Goal: Find specific page/section: Find specific page/section

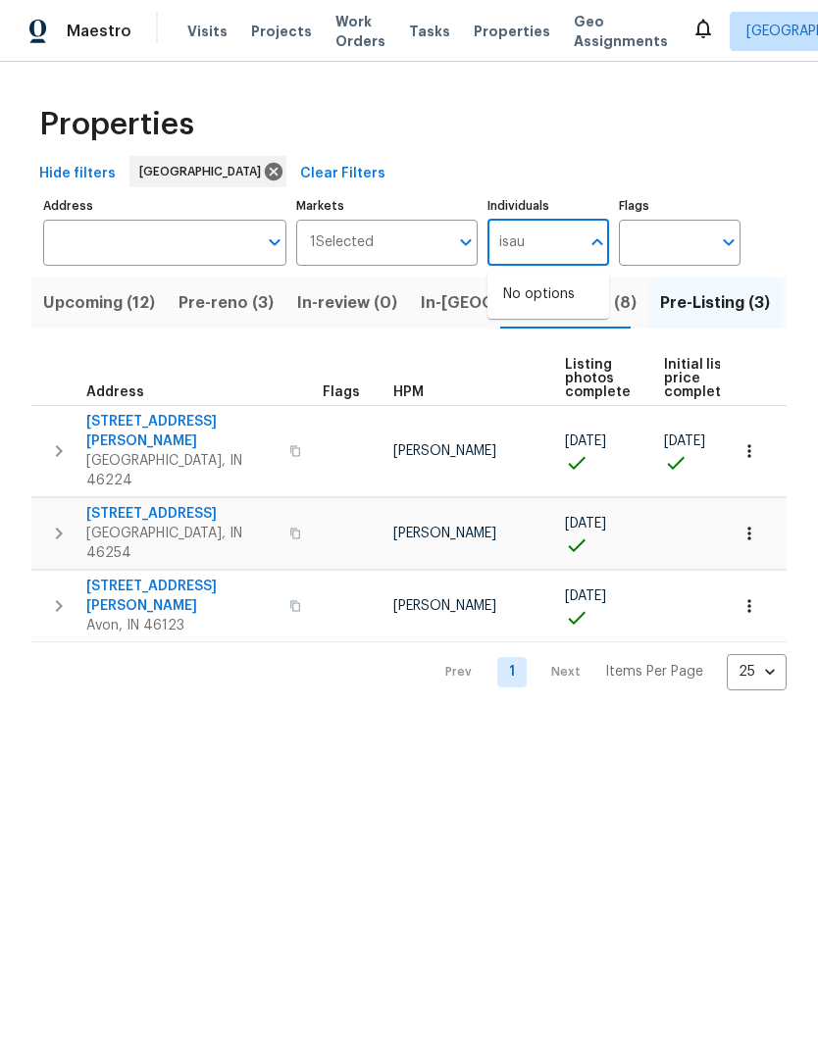
type input "isaul"
click at [522, 295] on input "checkbox" at bounding box center [523, 304] width 41 height 41
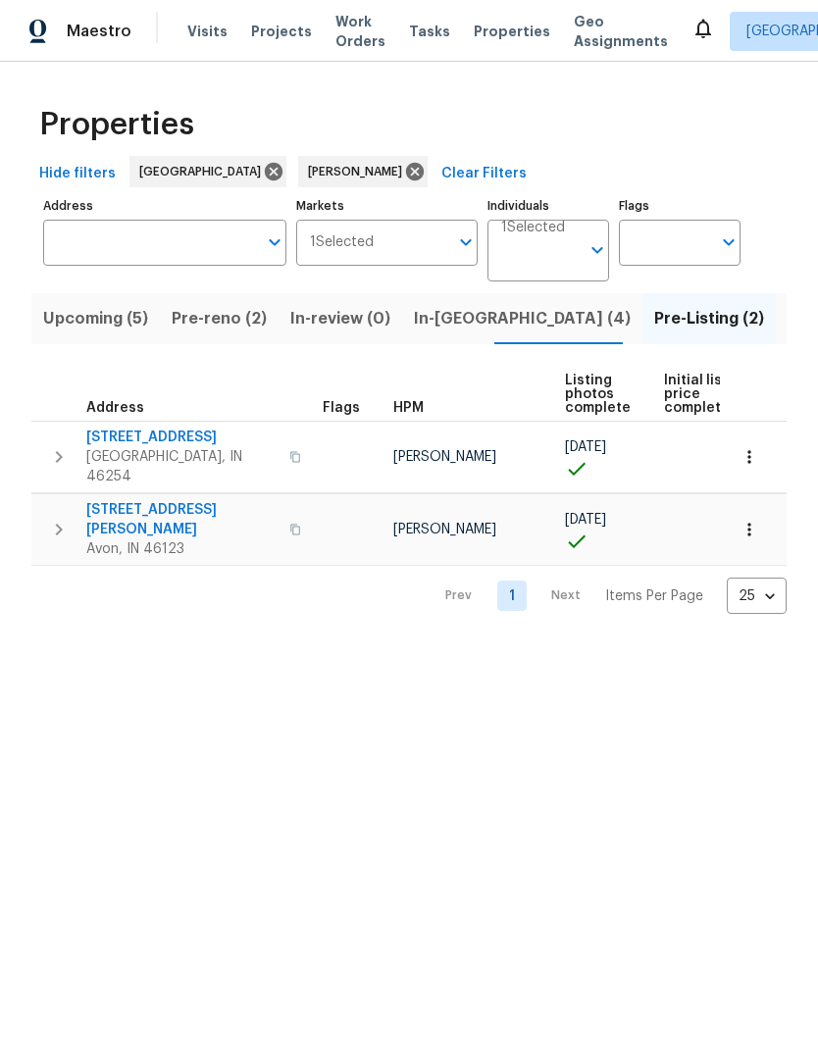
click at [455, 339] on button "In-reno (4)" at bounding box center [522, 318] width 240 height 51
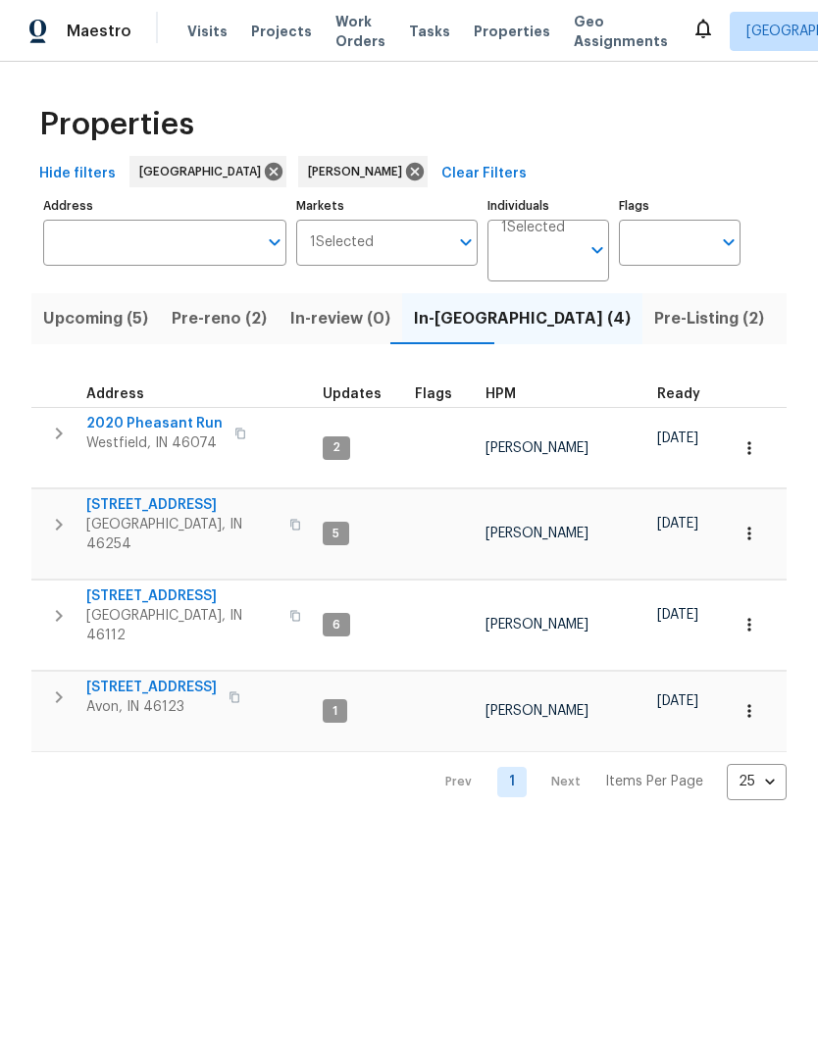
click at [211, 324] on span "Pre-reno (2)" at bounding box center [219, 318] width 95 height 27
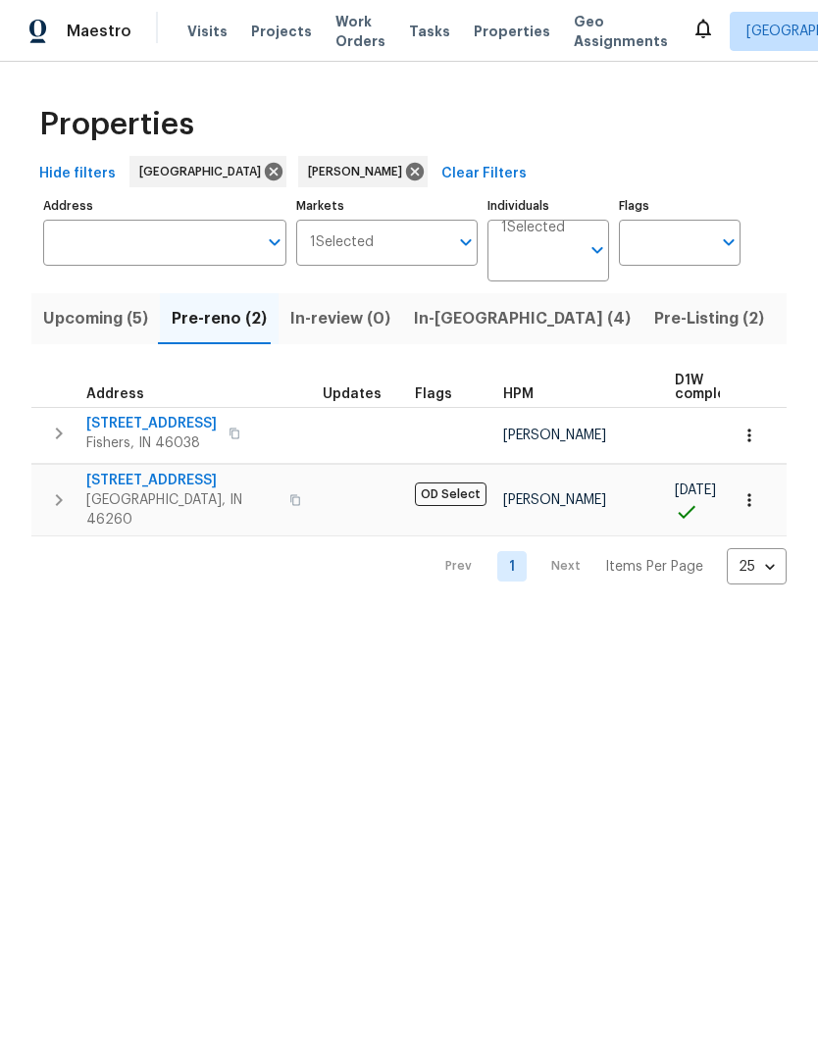
click at [66, 308] on span "Upcoming (5)" at bounding box center [95, 318] width 105 height 27
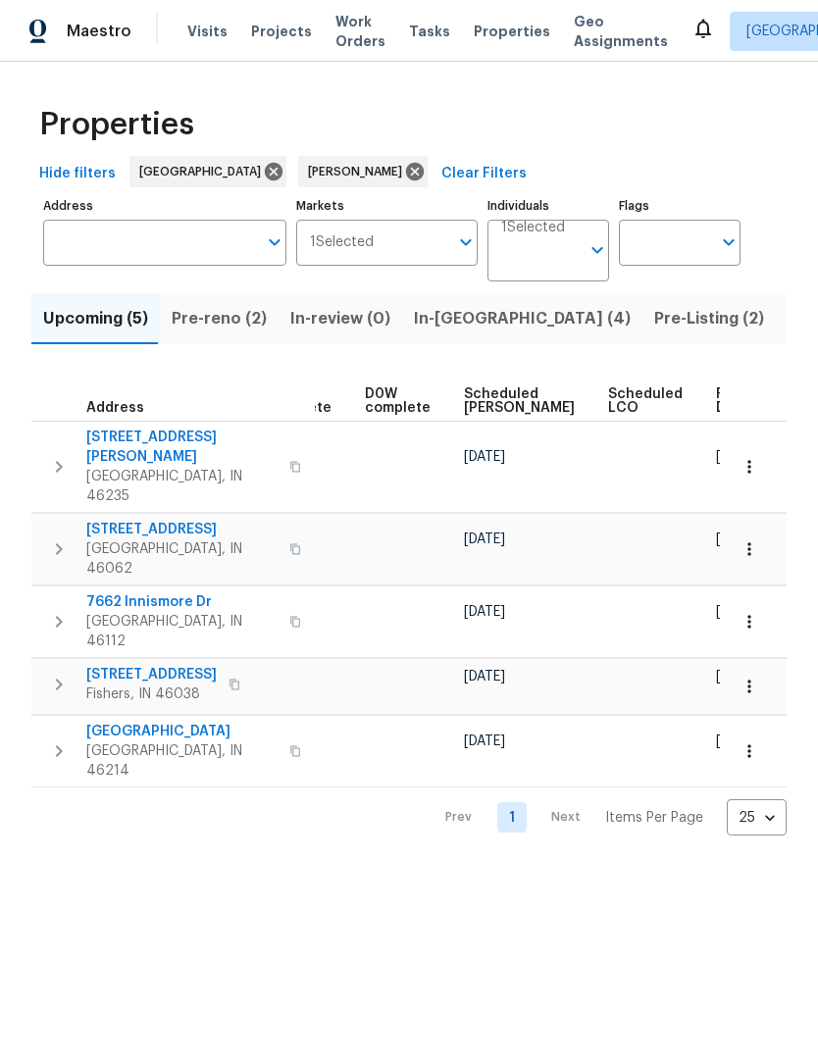
scroll to position [0, 491]
click at [717, 400] on span "Ready Date" at bounding box center [738, 400] width 43 height 27
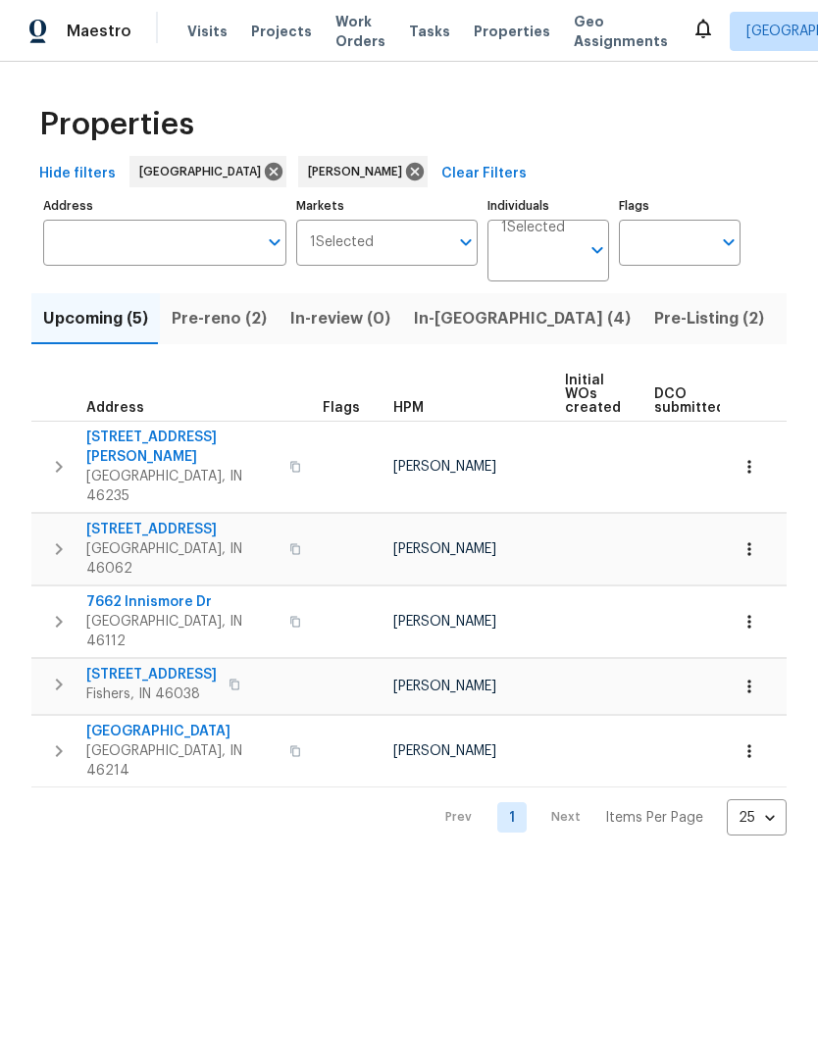
click at [453, 333] on button "In-reno (4)" at bounding box center [522, 318] width 240 height 51
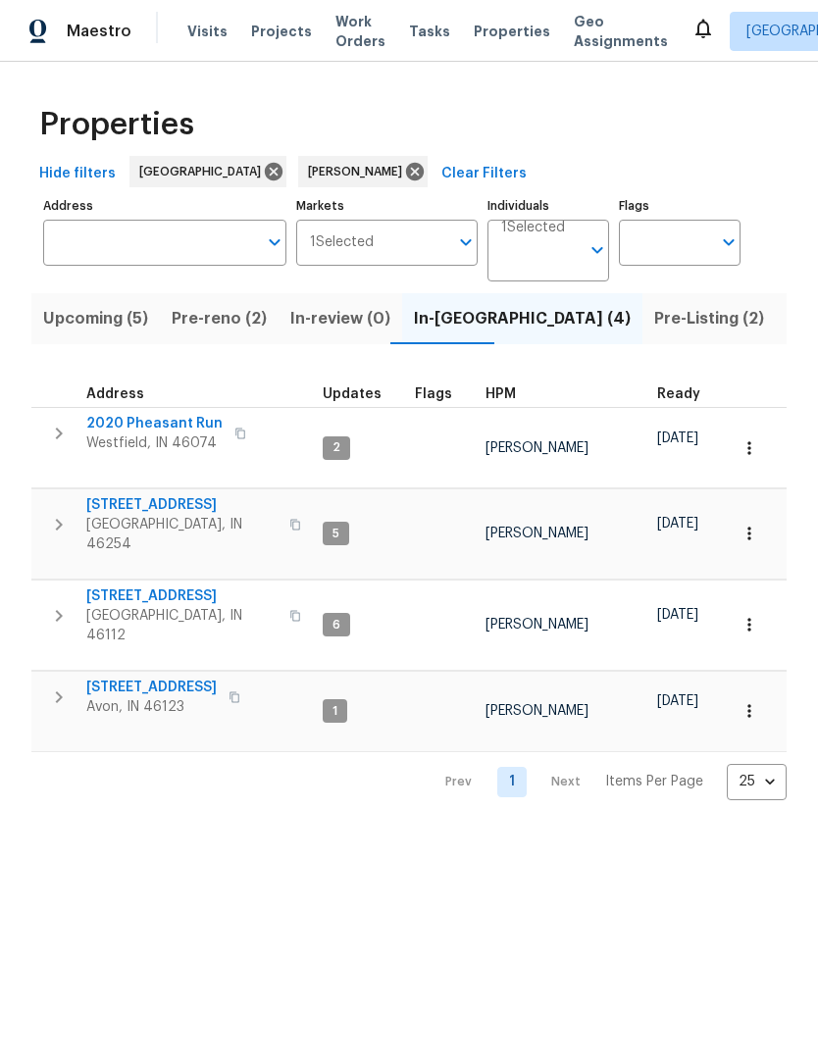
click at [232, 330] on span "Pre-reno (2)" at bounding box center [219, 318] width 95 height 27
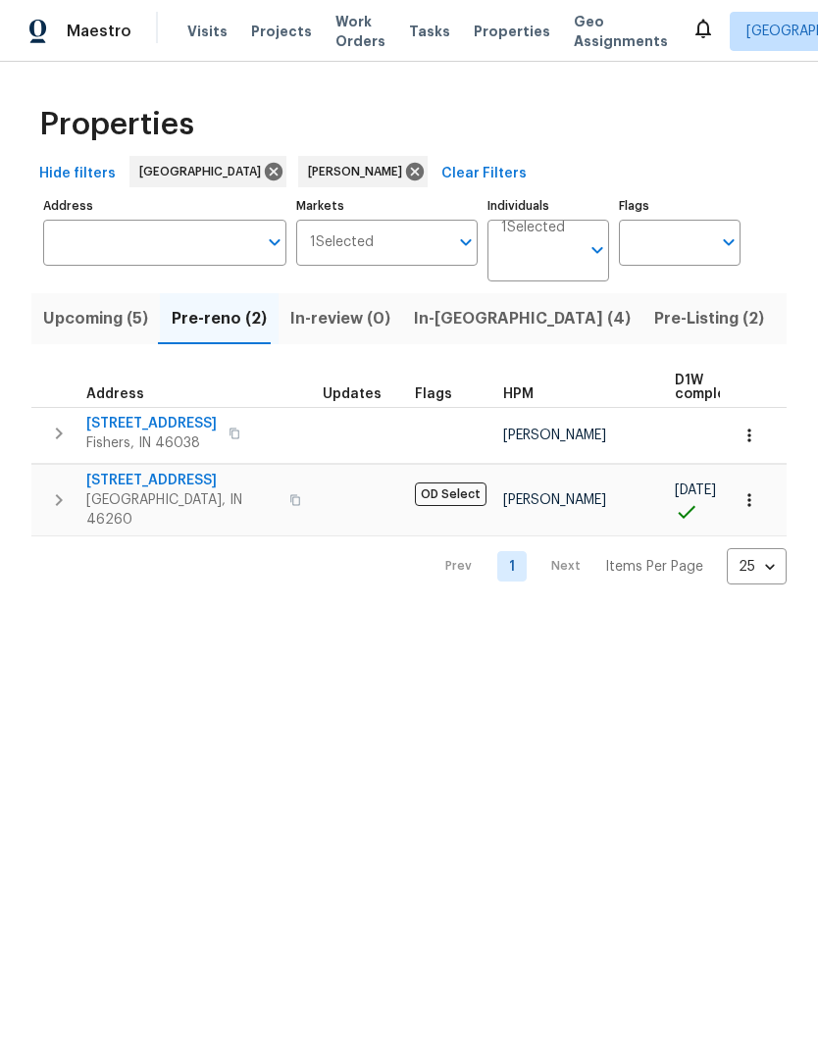
click at [58, 490] on icon "button" at bounding box center [59, 500] width 24 height 24
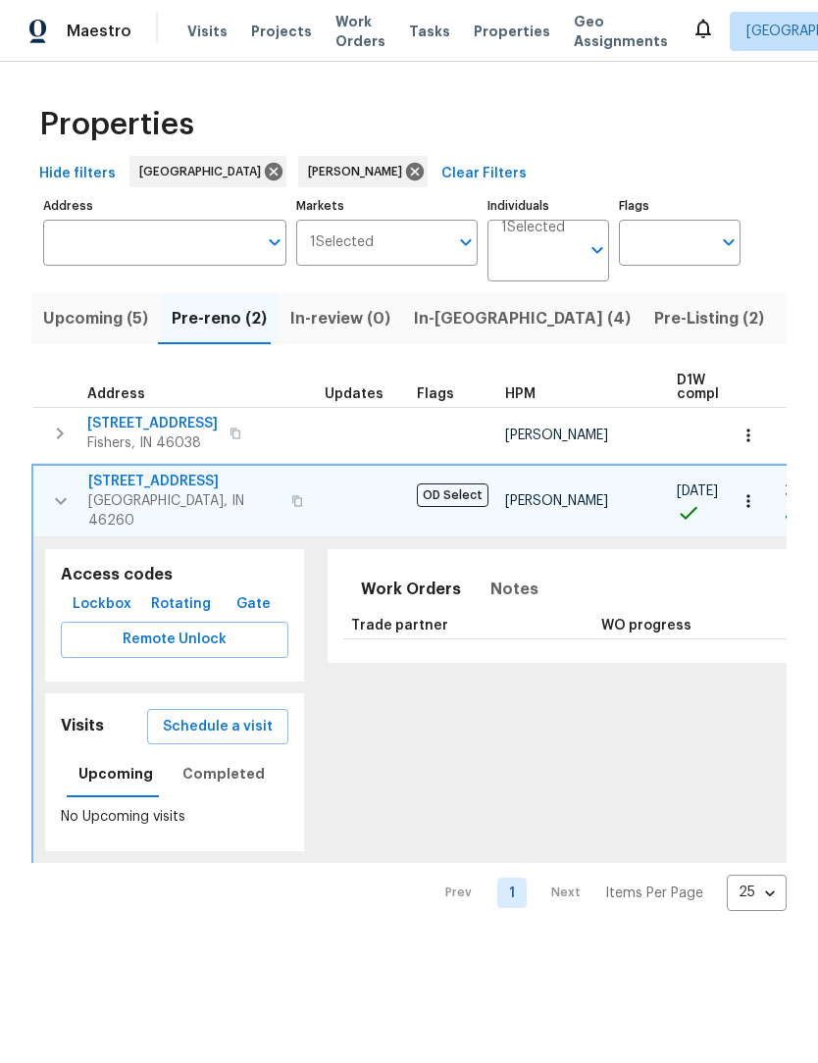
click at [165, 495] on span "[GEOGRAPHIC_DATA], IN 46260" at bounding box center [183, 510] width 191 height 39
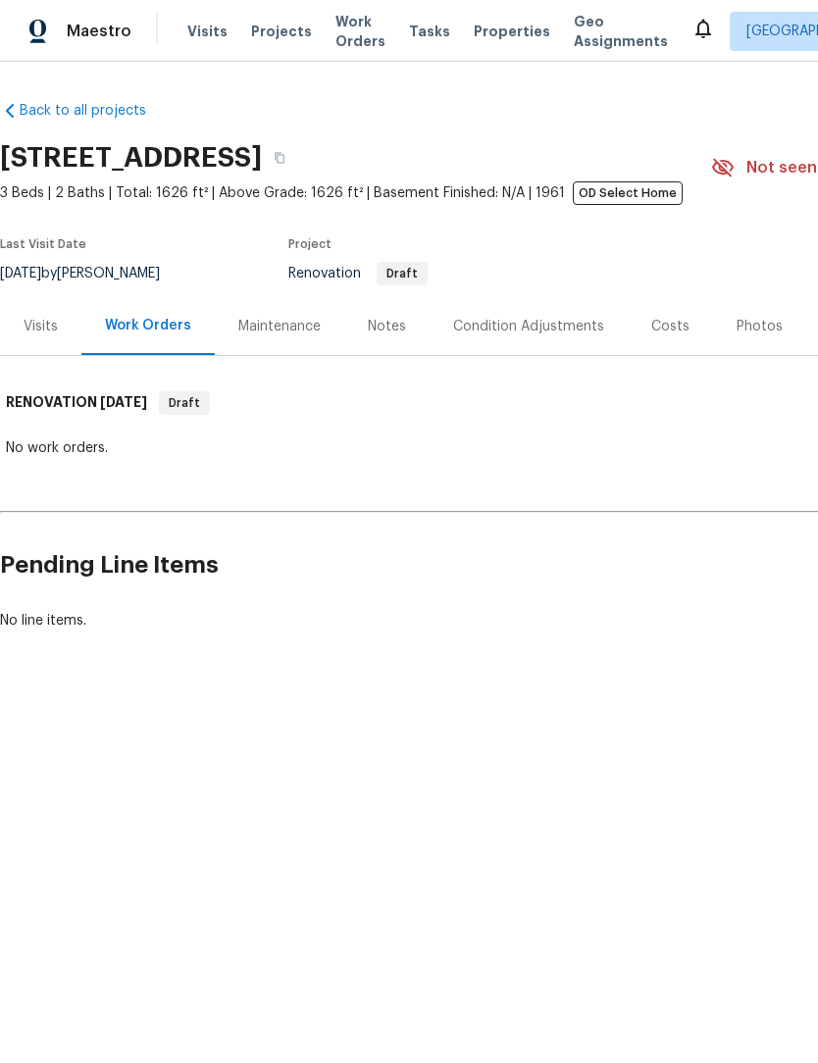
click at [40, 329] on div "Visits" at bounding box center [41, 327] width 34 height 20
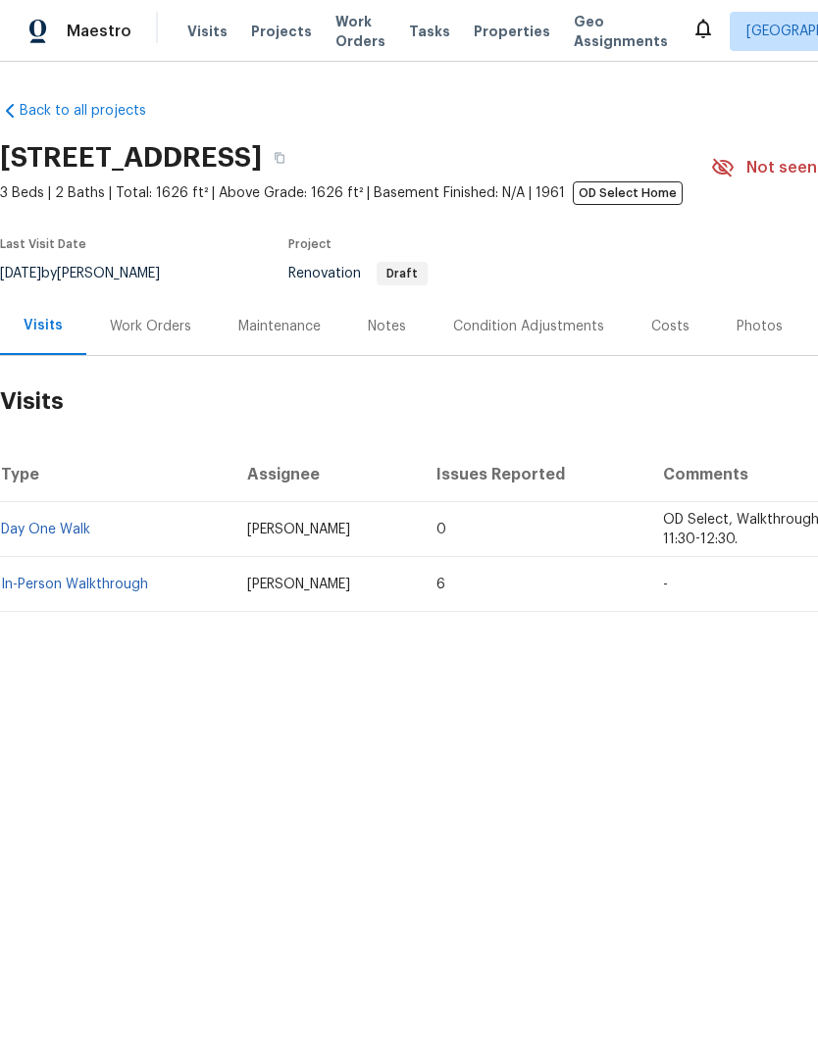
click at [117, 588] on link "In-Person Walkthrough" at bounding box center [74, 585] width 147 height 14
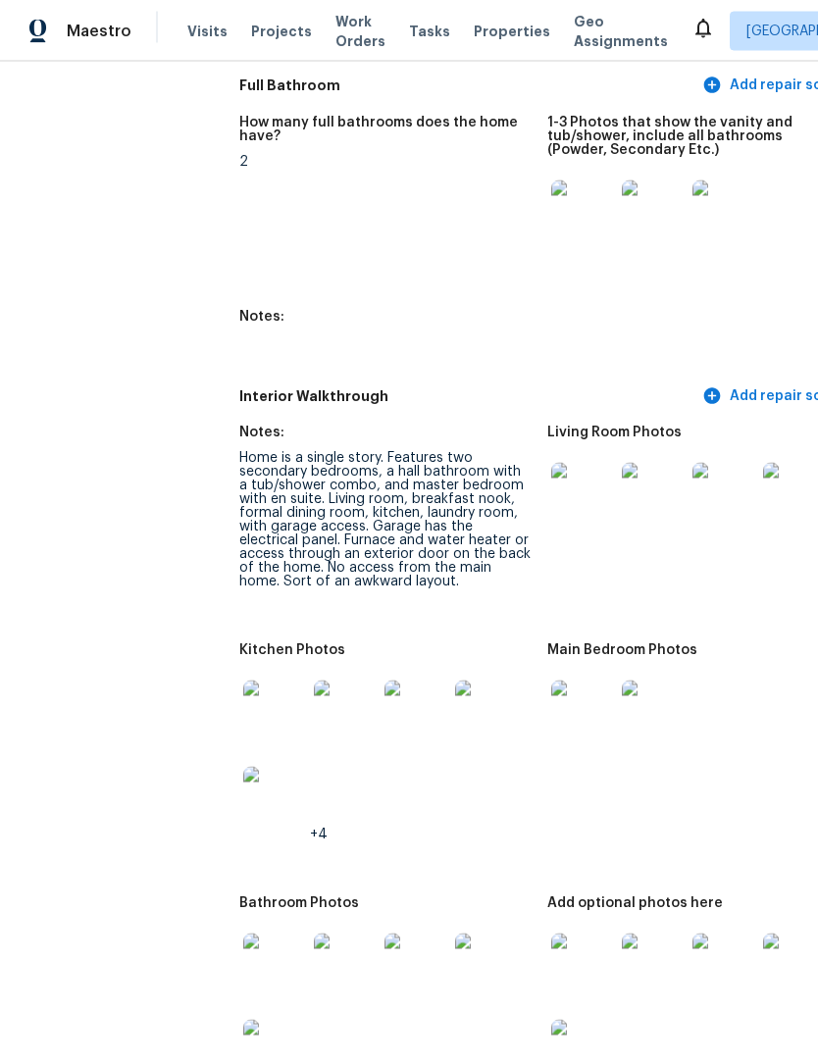
scroll to position [2466, -1]
